Goal: Information Seeking & Learning: Learn about a topic

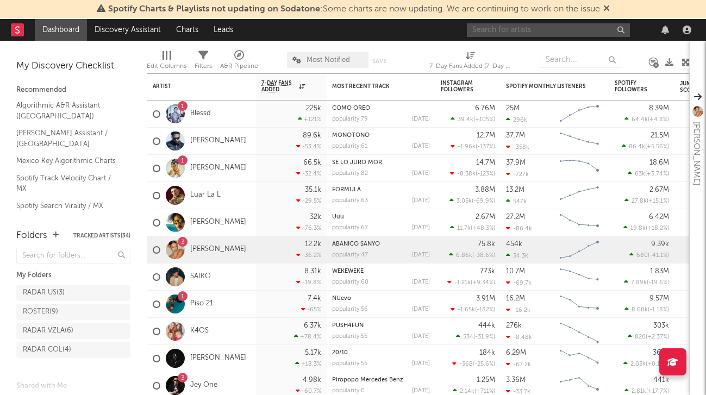
click at [504, 30] on input "text" at bounding box center [548, 30] width 163 height 14
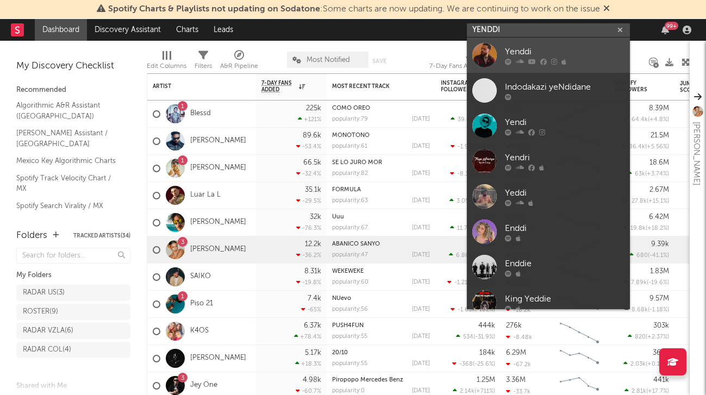
type input "YENDDI"
click at [492, 52] on div at bounding box center [484, 55] width 24 height 24
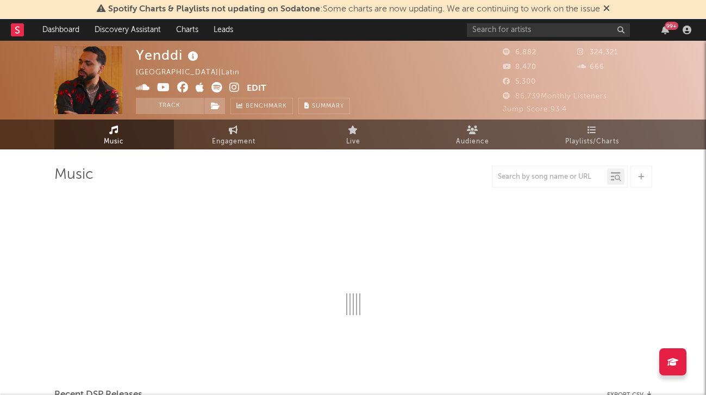
select select "6m"
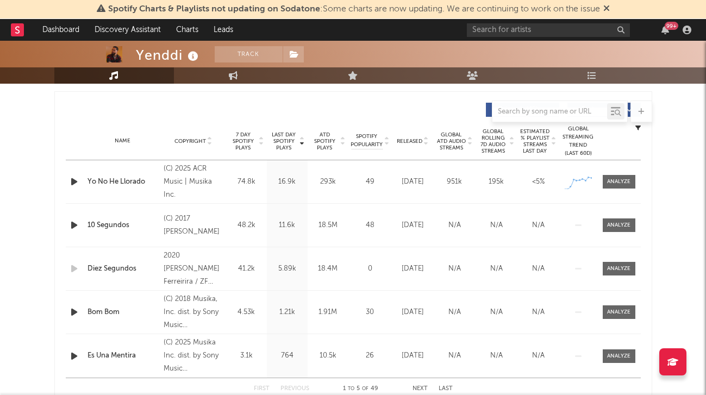
scroll to position [418, 0]
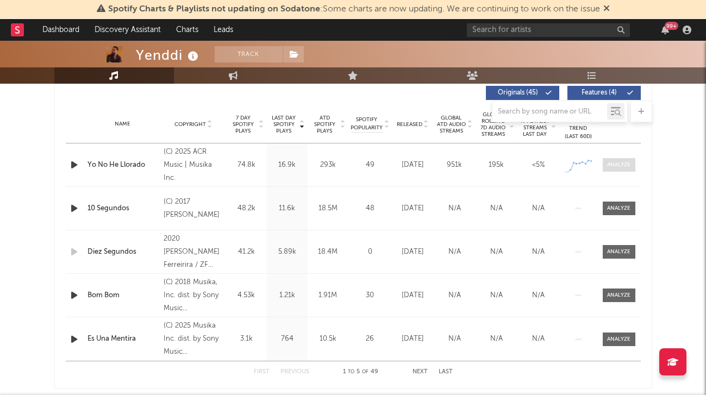
click at [623, 168] on div at bounding box center [618, 165] width 23 height 8
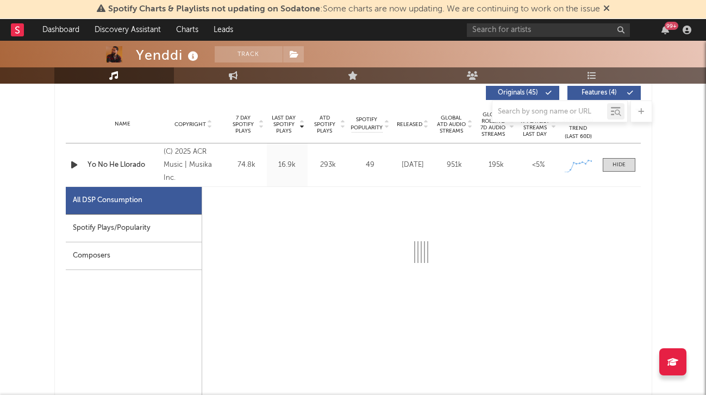
select select "1w"
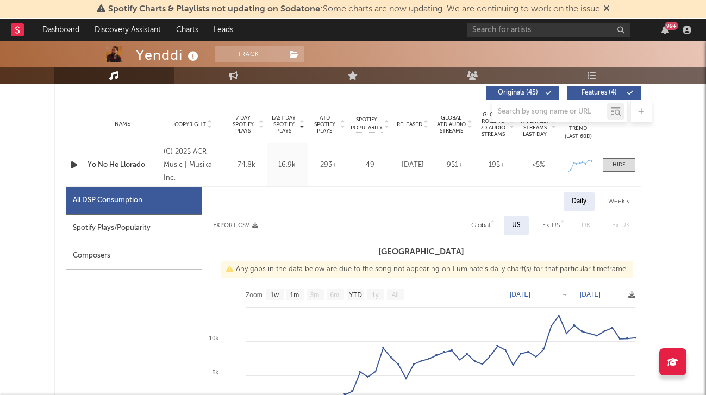
click at [132, 230] on div "Spotify Plays/Popularity" at bounding box center [134, 229] width 136 height 28
select select "1w"
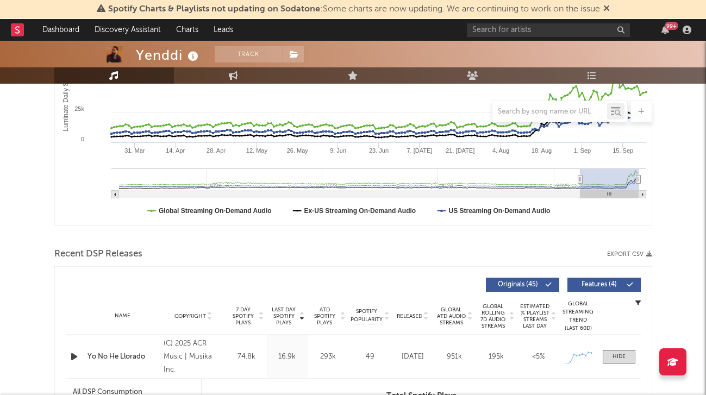
scroll to position [0, 0]
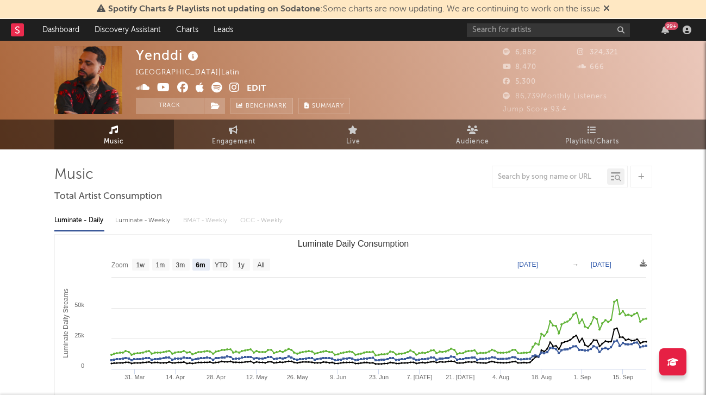
click at [255, 110] on span "Benchmark" at bounding box center [266, 106] width 41 height 13
click at [580, 133] on link "Playlists/Charts" at bounding box center [593, 135] width 120 height 30
